Goal: Find specific page/section: Find specific page/section

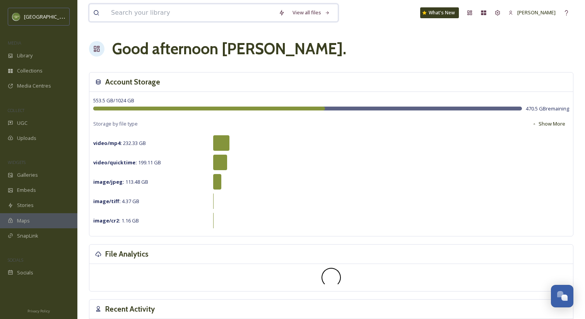
click at [158, 11] on input at bounding box center [191, 12] width 168 height 17
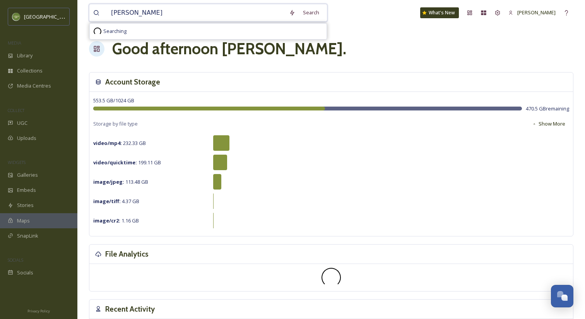
type input "fiesta"
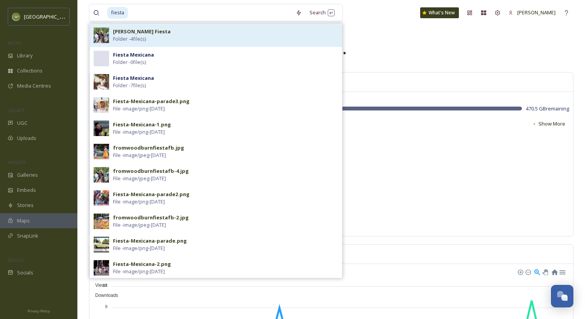
click at [176, 33] on div "[PERSON_NAME] Fiesta Folder - 4 file(s)" at bounding box center [225, 35] width 225 height 15
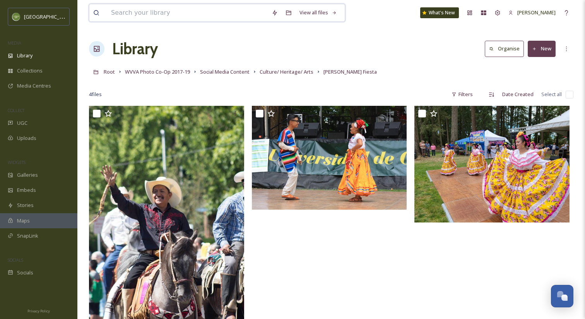
click at [168, 11] on input at bounding box center [187, 12] width 161 height 17
type input "fiesta"
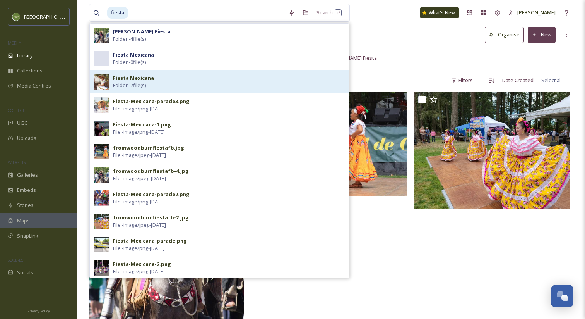
click at [215, 81] on div "Fiesta Mexicana Folder - 7 file(s)" at bounding box center [229, 81] width 232 height 15
